Goal: Download file/media

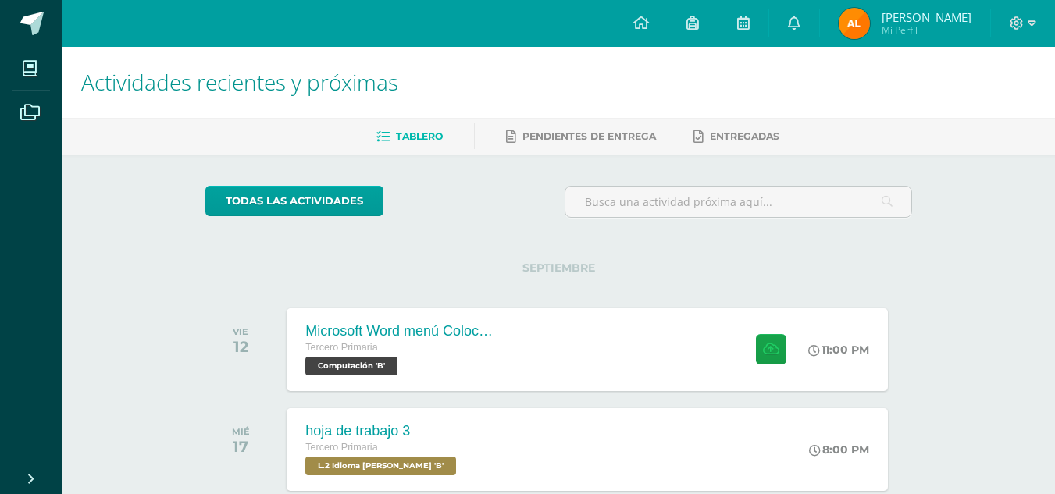
click at [1038, 24] on div at bounding box center [1023, 23] width 64 height 47
click at [1028, 23] on icon at bounding box center [1032, 23] width 9 height 14
click at [993, 113] on span "Cerrar sesión" at bounding box center [982, 106] width 70 height 15
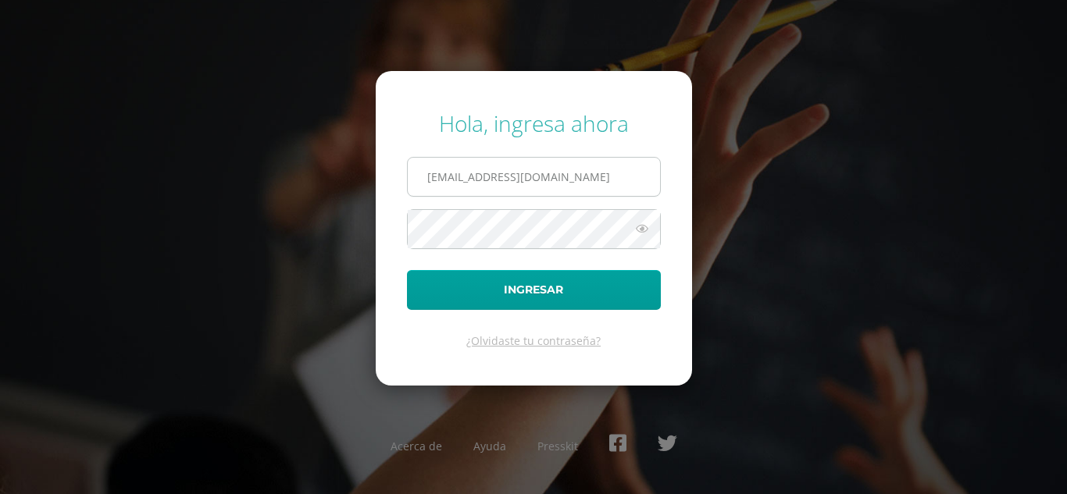
click at [527, 187] on input "[EMAIL_ADDRESS][DOMAIN_NAME]" at bounding box center [534, 177] width 252 height 38
type input "[EMAIL_ADDRESS][DOMAIN_NAME]"
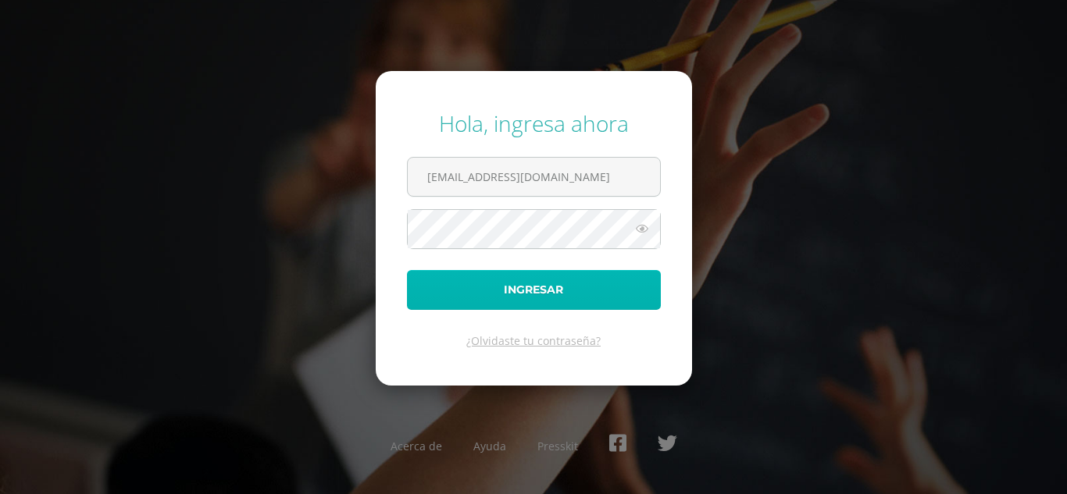
click at [540, 291] on button "Ingresar" at bounding box center [534, 290] width 254 height 40
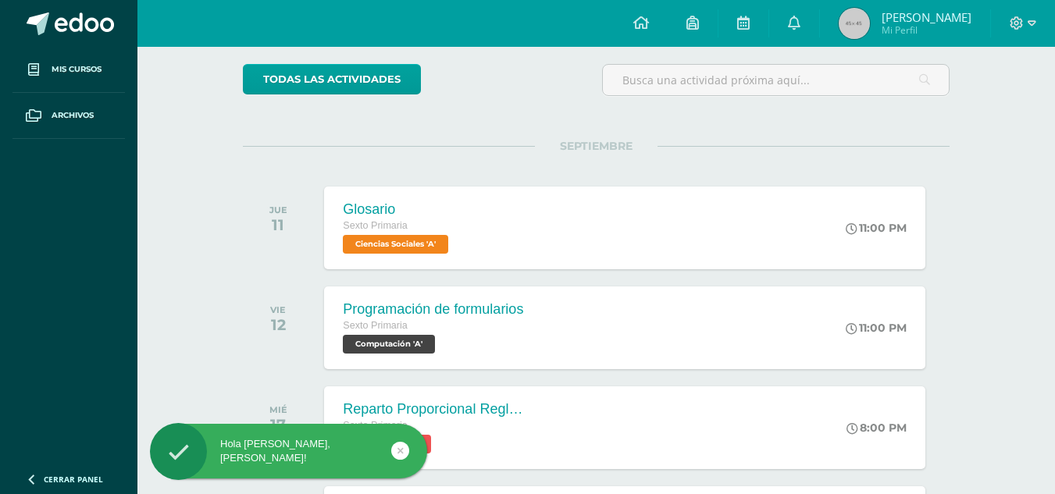
scroll to position [125, 0]
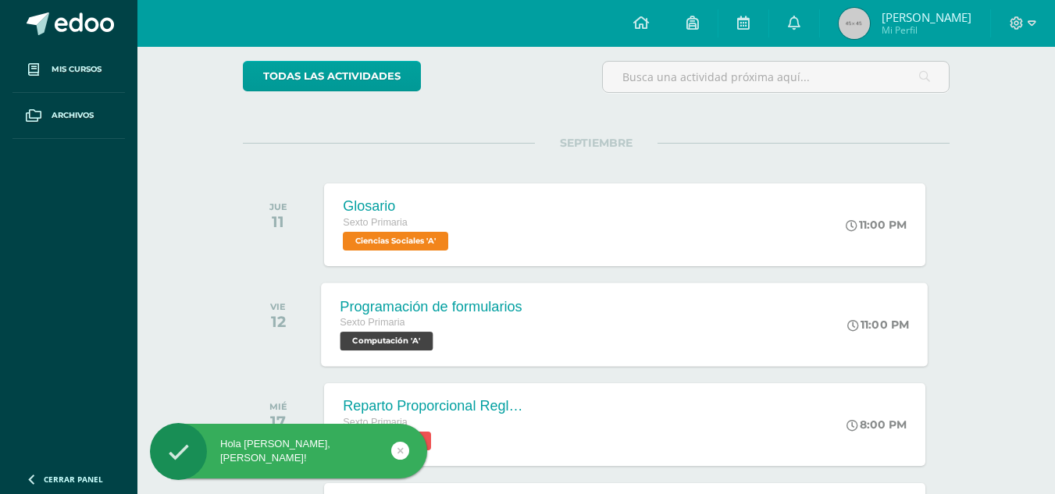
drag, startPoint x: 540, startPoint y: 291, endPoint x: 467, endPoint y: 313, distance: 76.6
click at [467, 313] on div "Programación de formularios" at bounding box center [431, 306] width 182 height 16
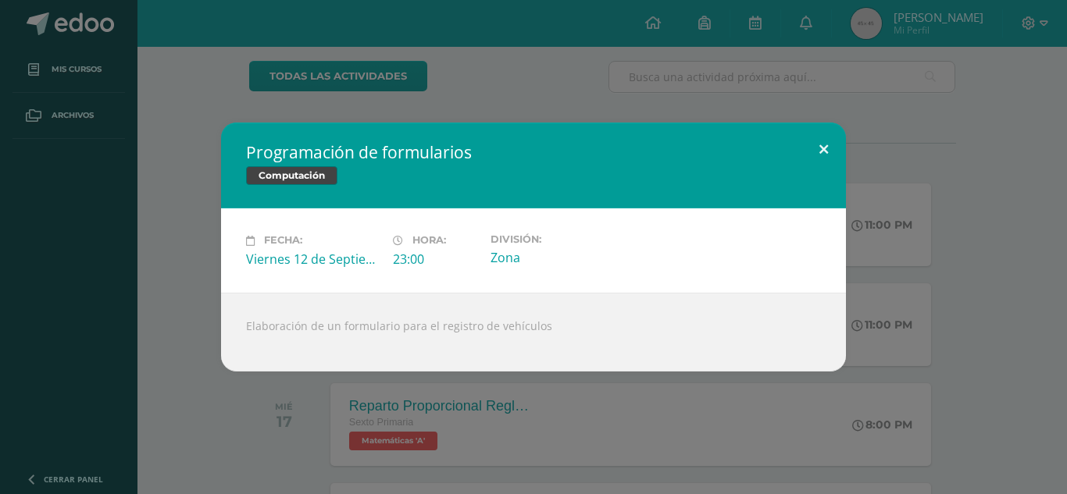
click at [825, 147] on button at bounding box center [823, 149] width 45 height 53
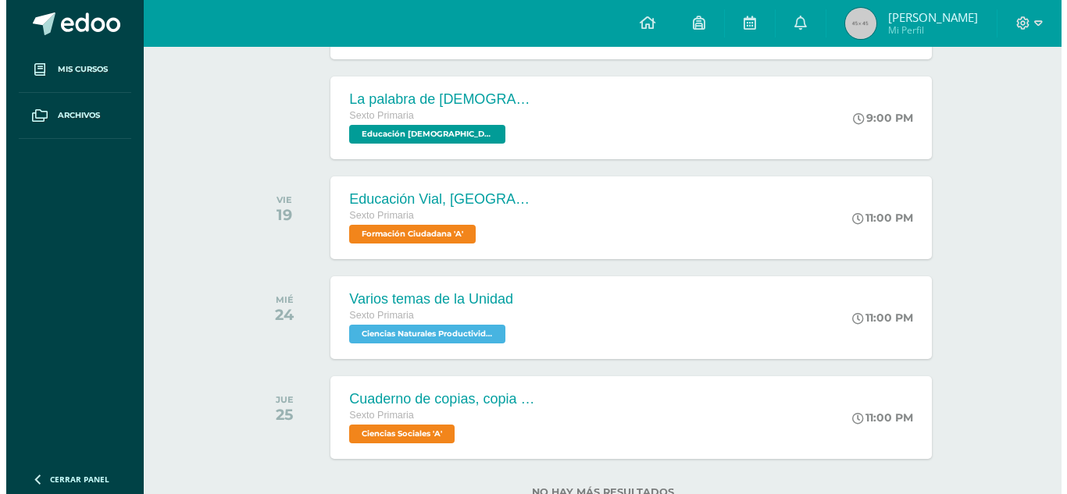
scroll to position [843, 0]
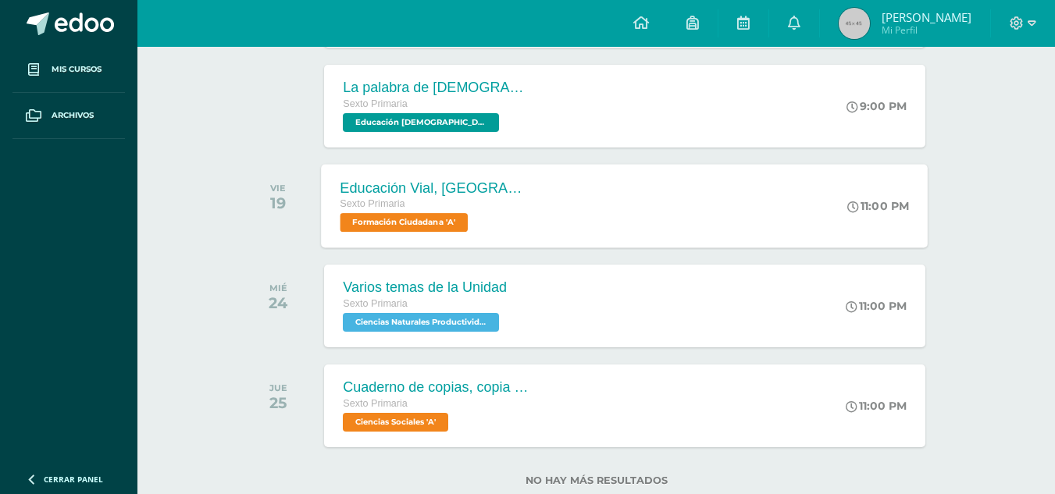
click at [668, 235] on div "Educación Vial, El Pasajero Sexto Primaria Formación Ciudadana 'A' 11:00 PM Edu…" at bounding box center [625, 206] width 607 height 84
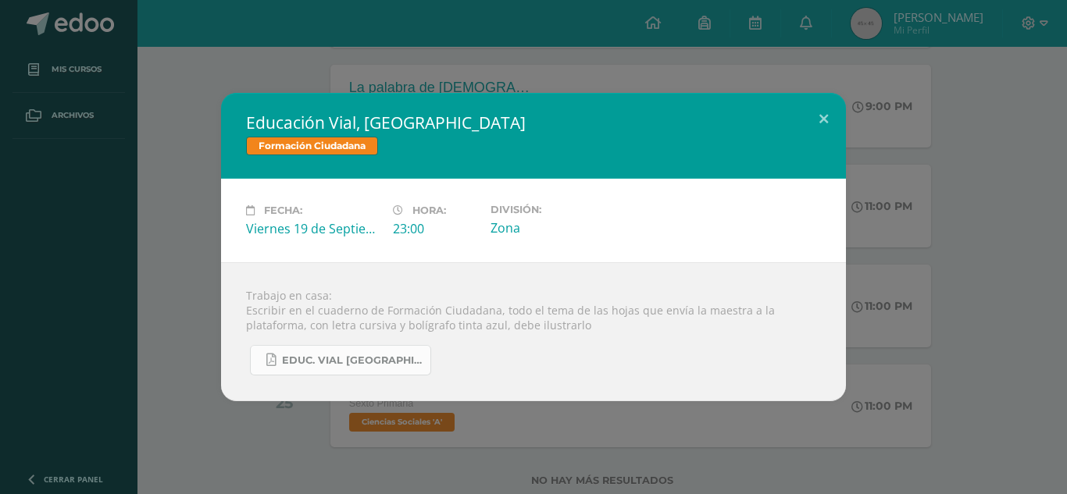
click at [390, 360] on span "Educ. Vial El Pasajero.pdf" at bounding box center [352, 361] width 141 height 12
